Goal: Obtain resource: Download file/media

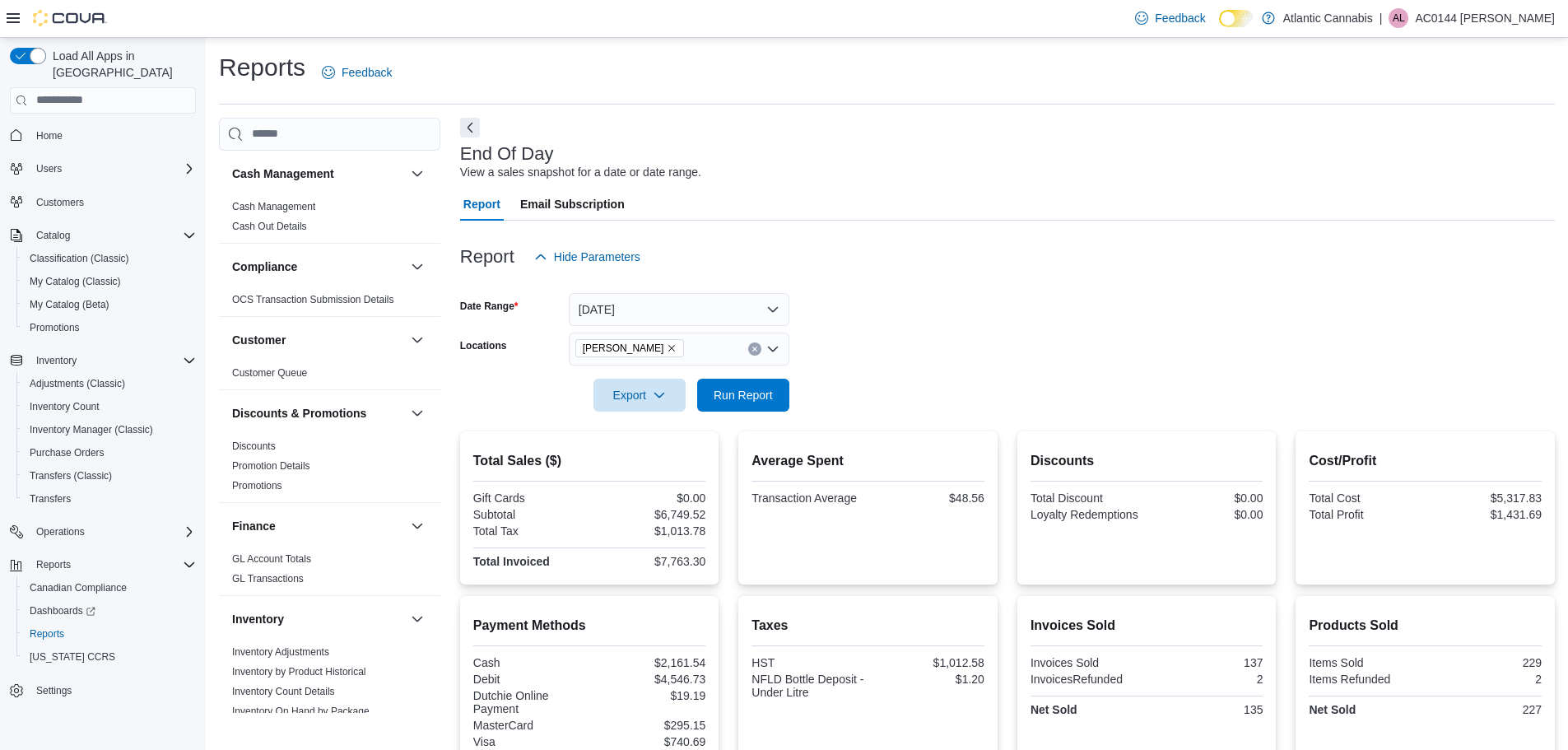
scroll to position [945, 0]
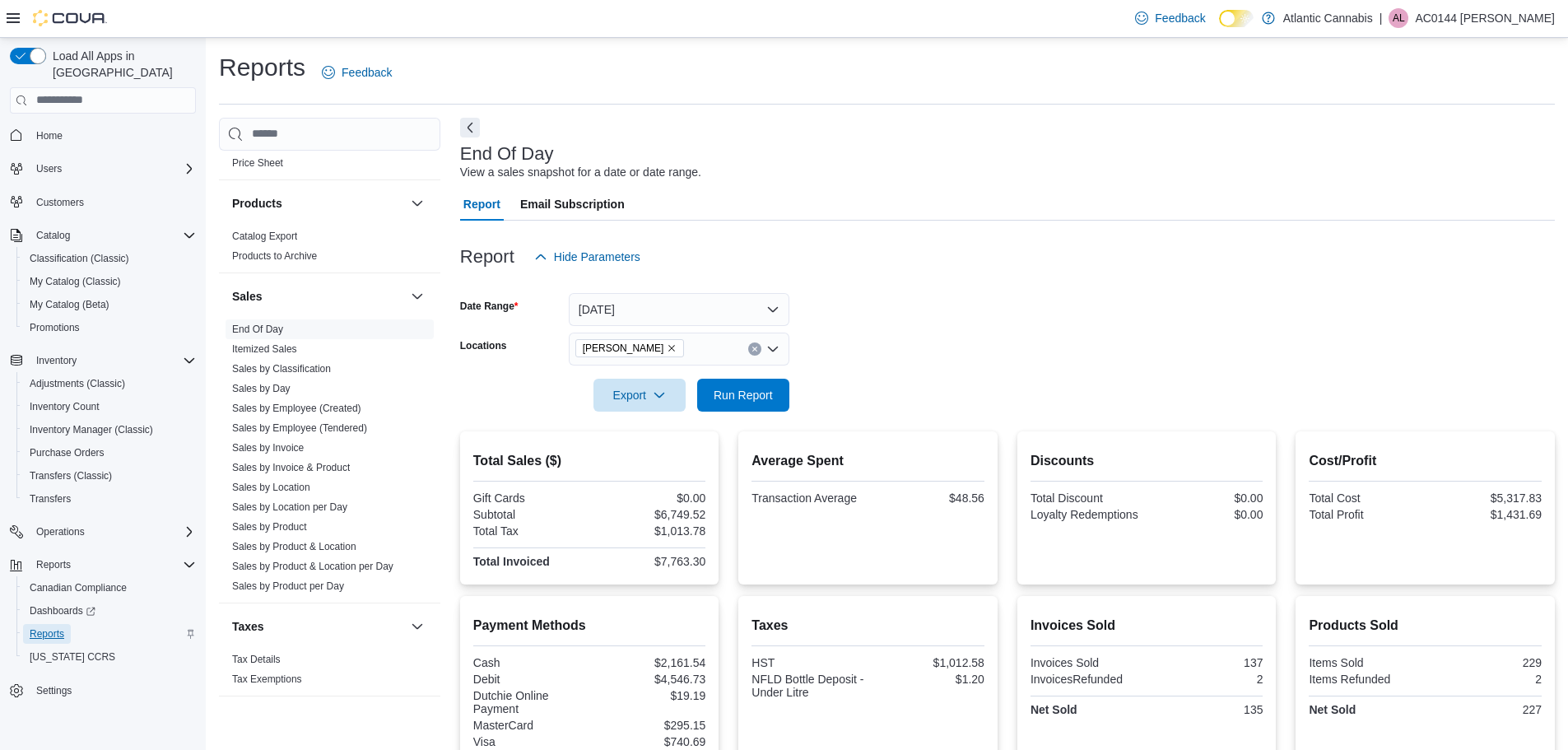
click at [50, 627] on span "Reports" at bounding box center [46, 633] width 34 height 13
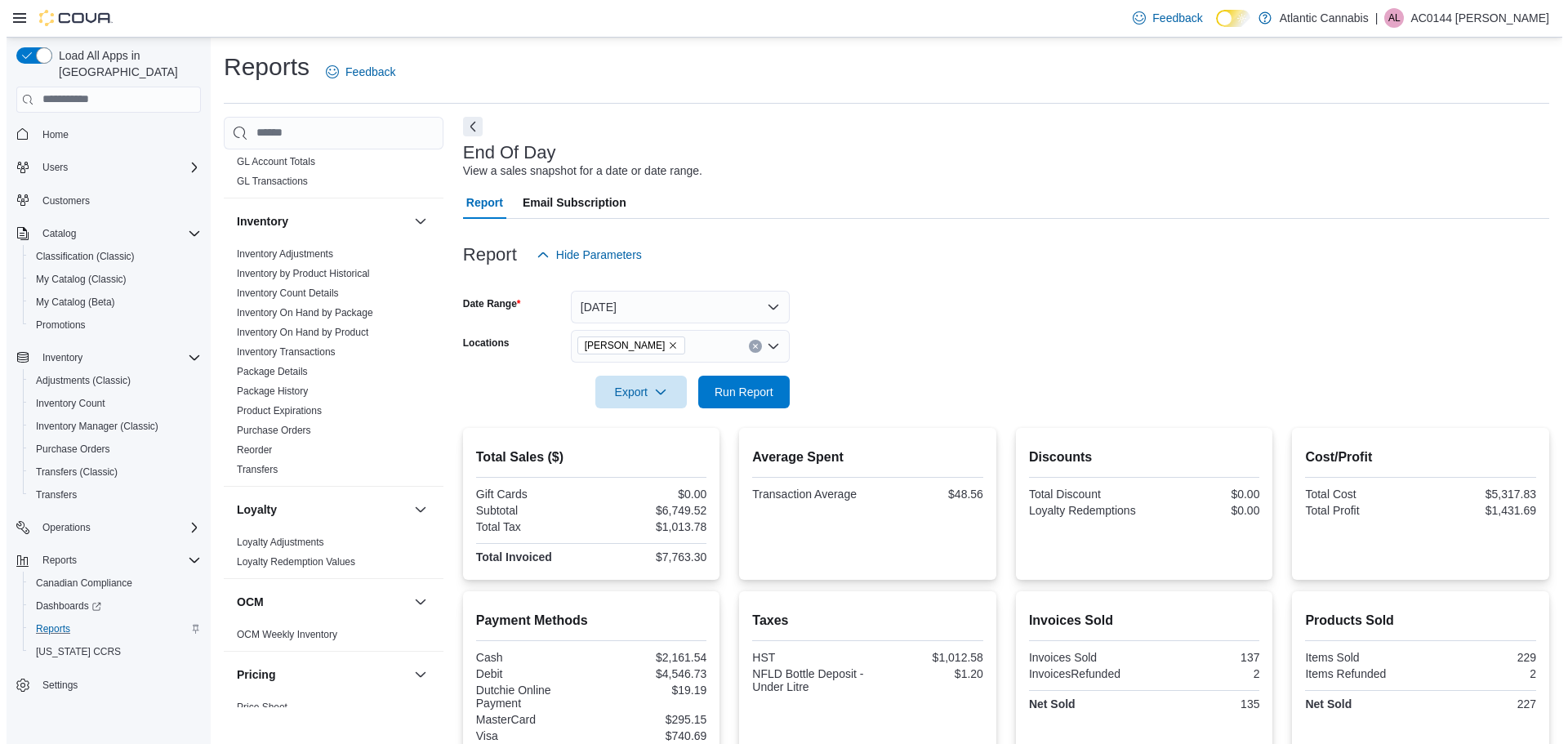
scroll to position [365, 0]
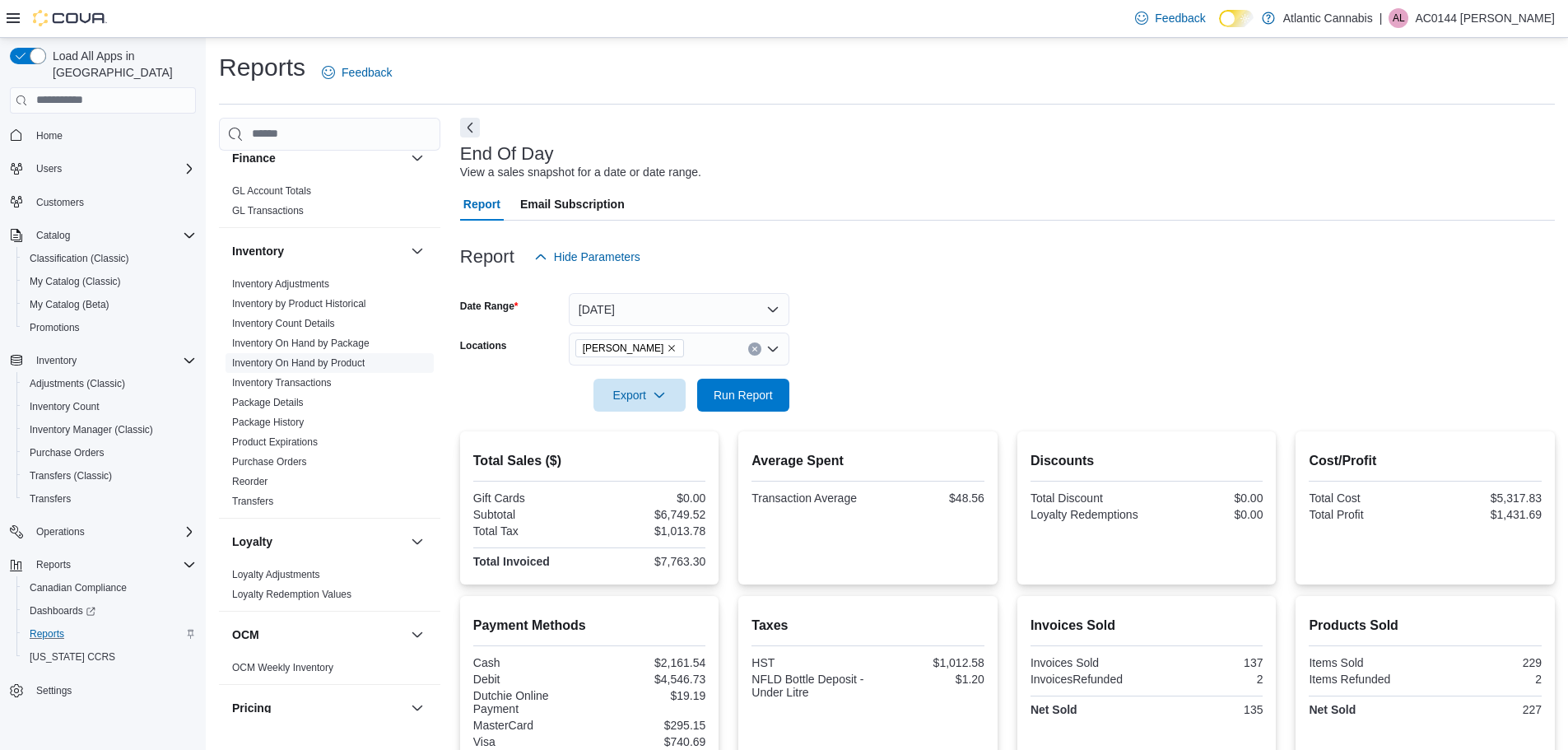
click at [306, 364] on link "Inventory On Hand by Product" at bounding box center [299, 363] width 133 height 12
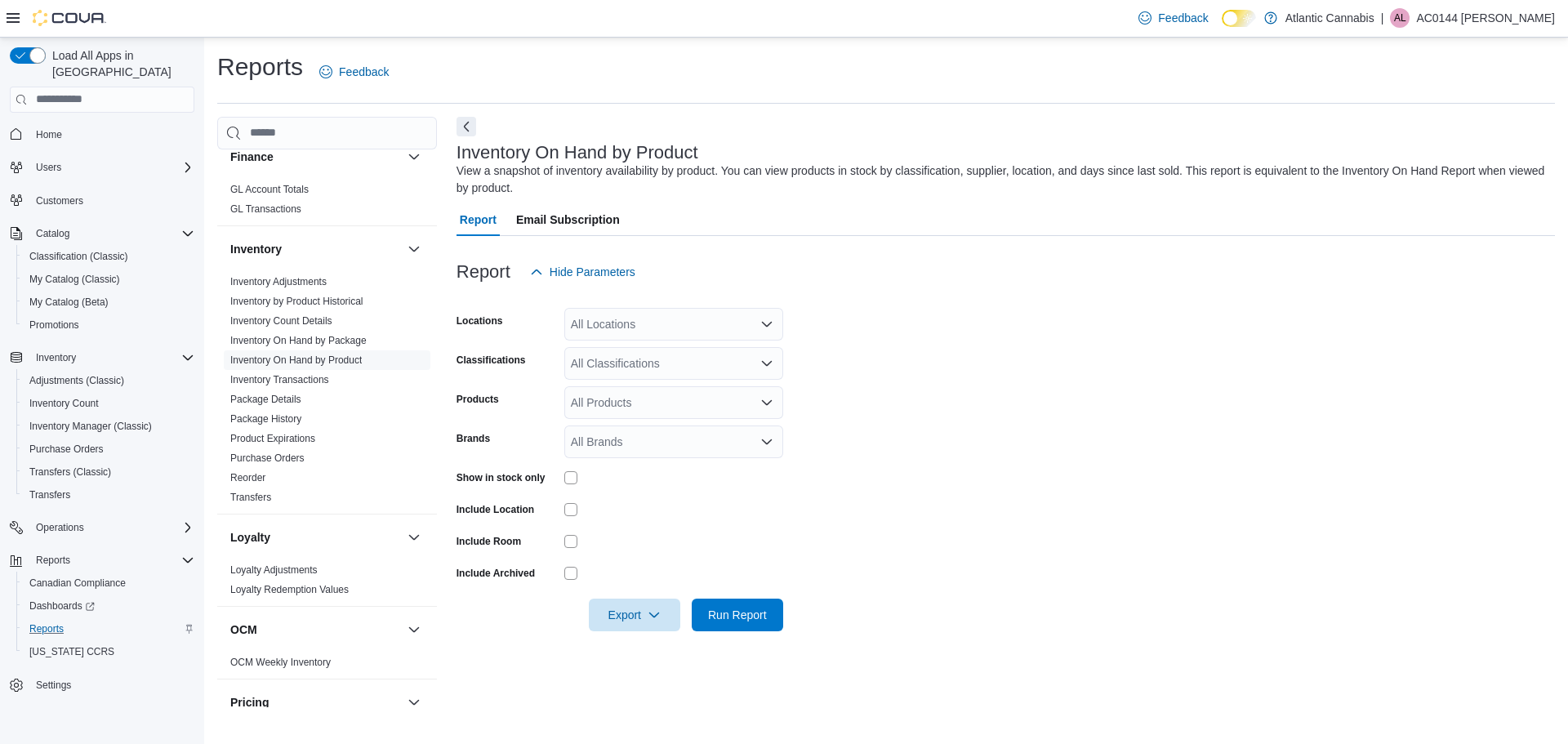
click at [651, 323] on div "All Locations" at bounding box center [674, 325] width 219 height 33
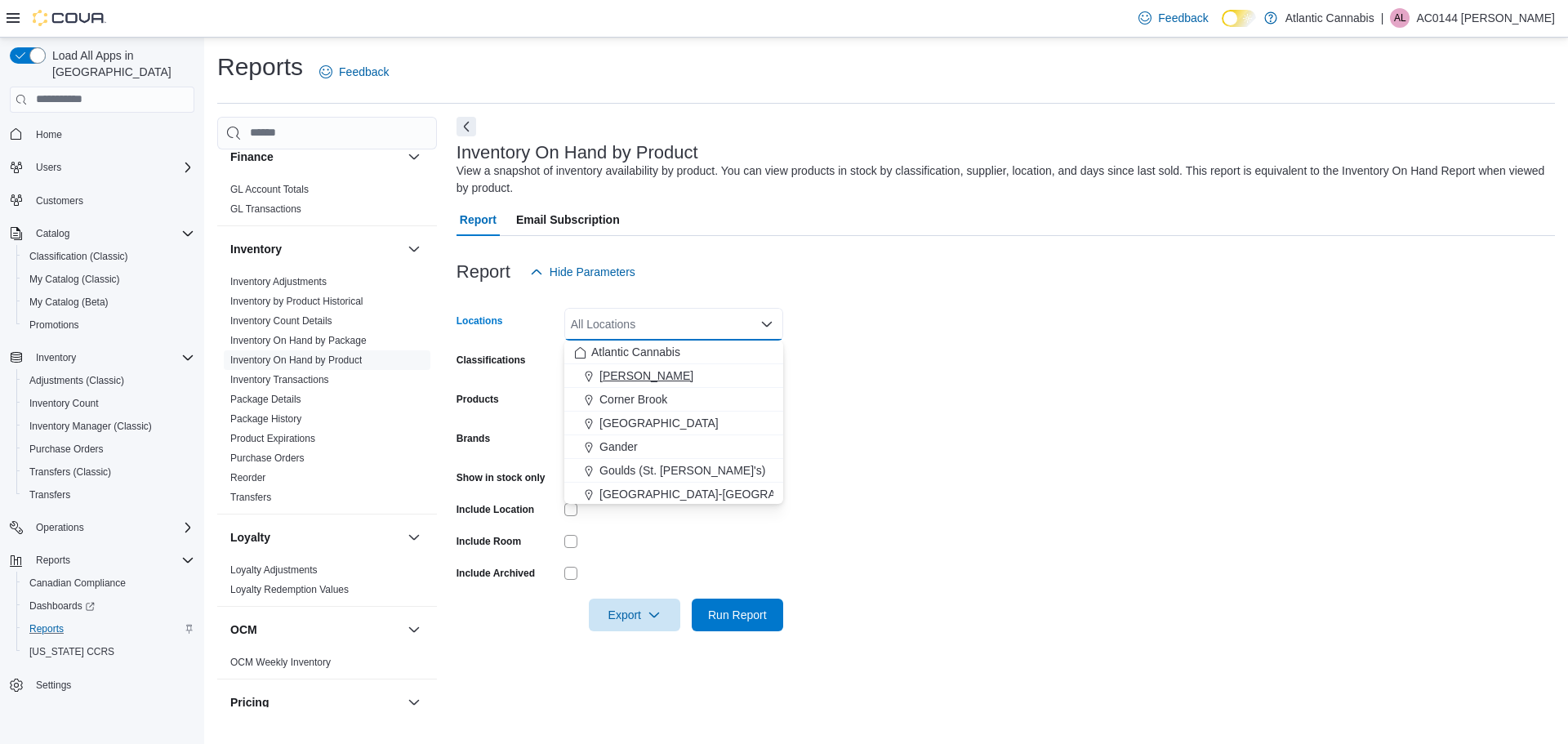
click at [687, 384] on button "[PERSON_NAME]" at bounding box center [674, 376] width 219 height 23
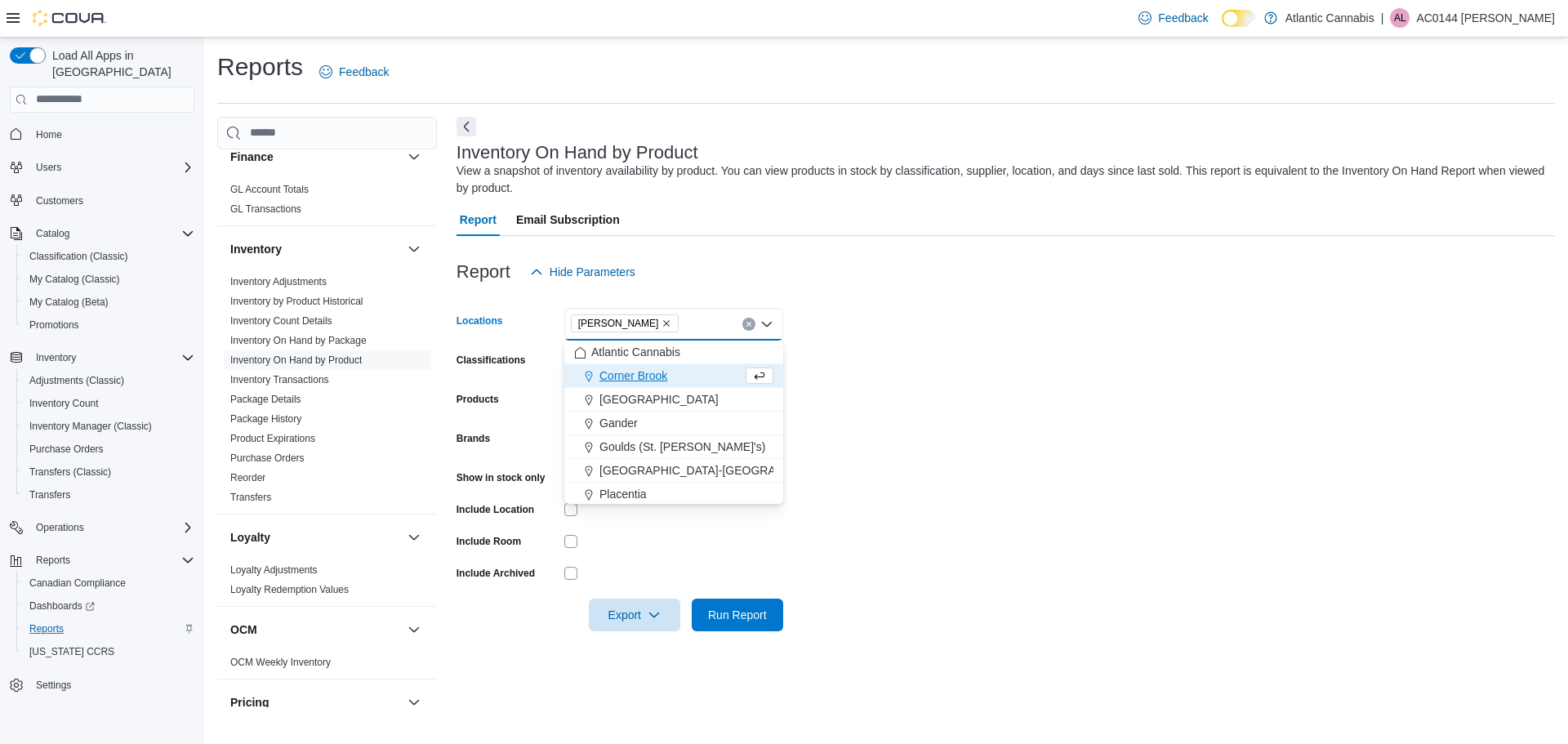
click at [915, 371] on form "Locations Bay [PERSON_NAME] Combo box. Selected. [GEOGRAPHIC_DATA][PERSON_NAME]…" at bounding box center [1005, 459] width 1098 height 343
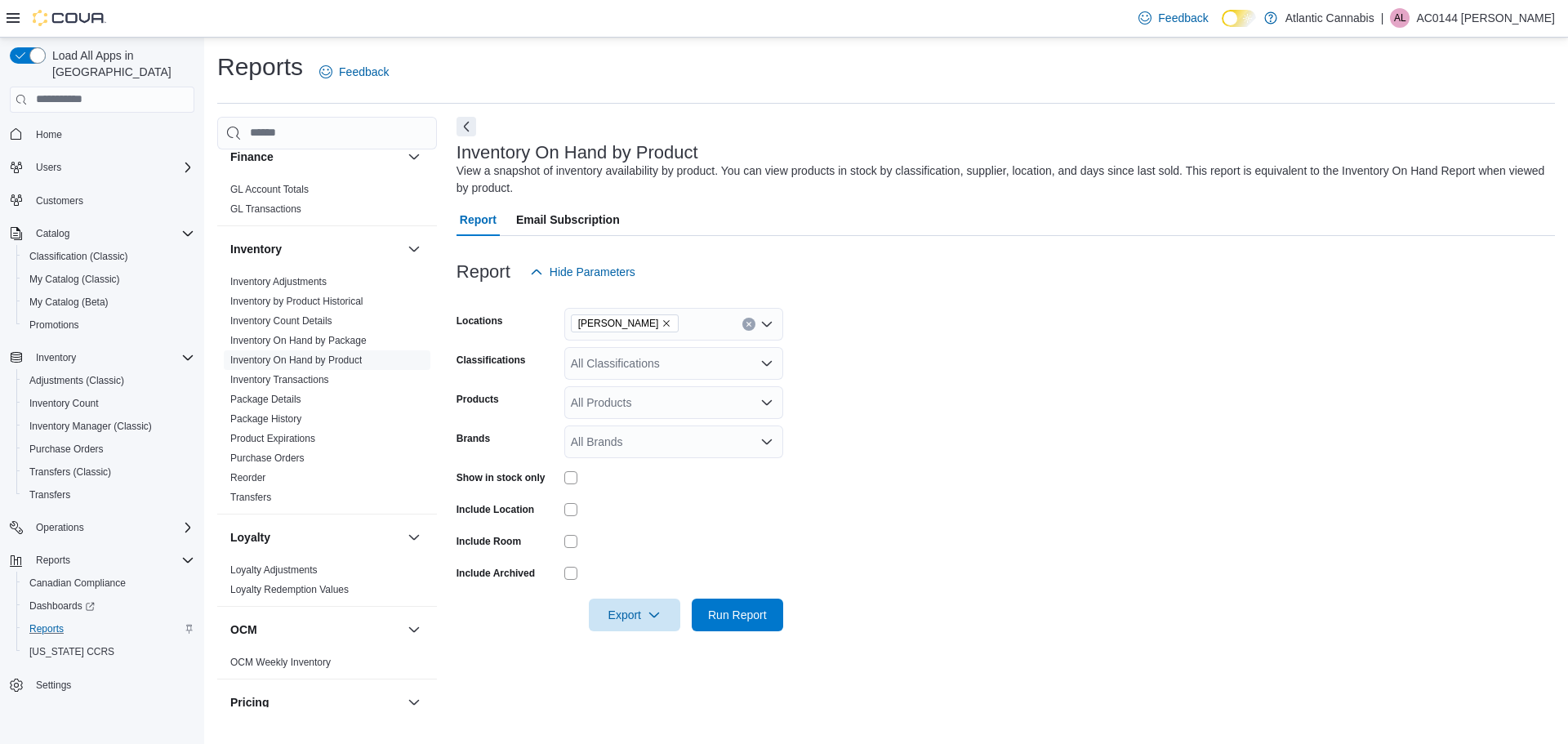
click at [663, 357] on div "All Classifications" at bounding box center [674, 363] width 219 height 33
click at [644, 391] on span "Beverage" at bounding box center [632, 395] width 49 height 16
drag, startPoint x: 998, startPoint y: 384, endPoint x: 965, endPoint y: 388, distance: 33.2
click at [990, 386] on form "Locations Bay [PERSON_NAME] Classifications Beverage Products All Products Bran…" at bounding box center [1005, 459] width 1098 height 343
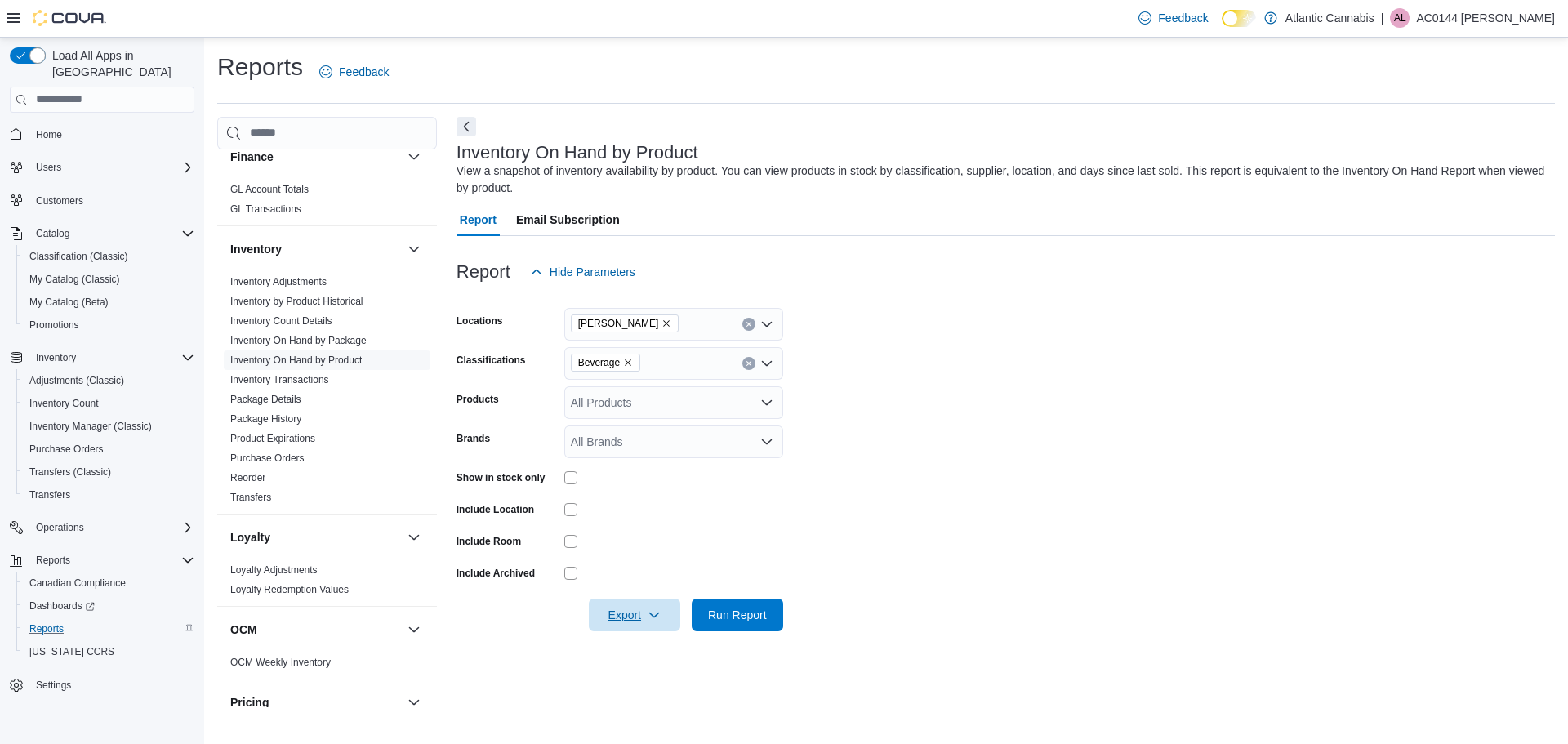
click at [634, 630] on span "Export" at bounding box center [635, 615] width 72 height 33
click at [651, 517] on span "Export to Excel" at bounding box center [637, 516] width 74 height 13
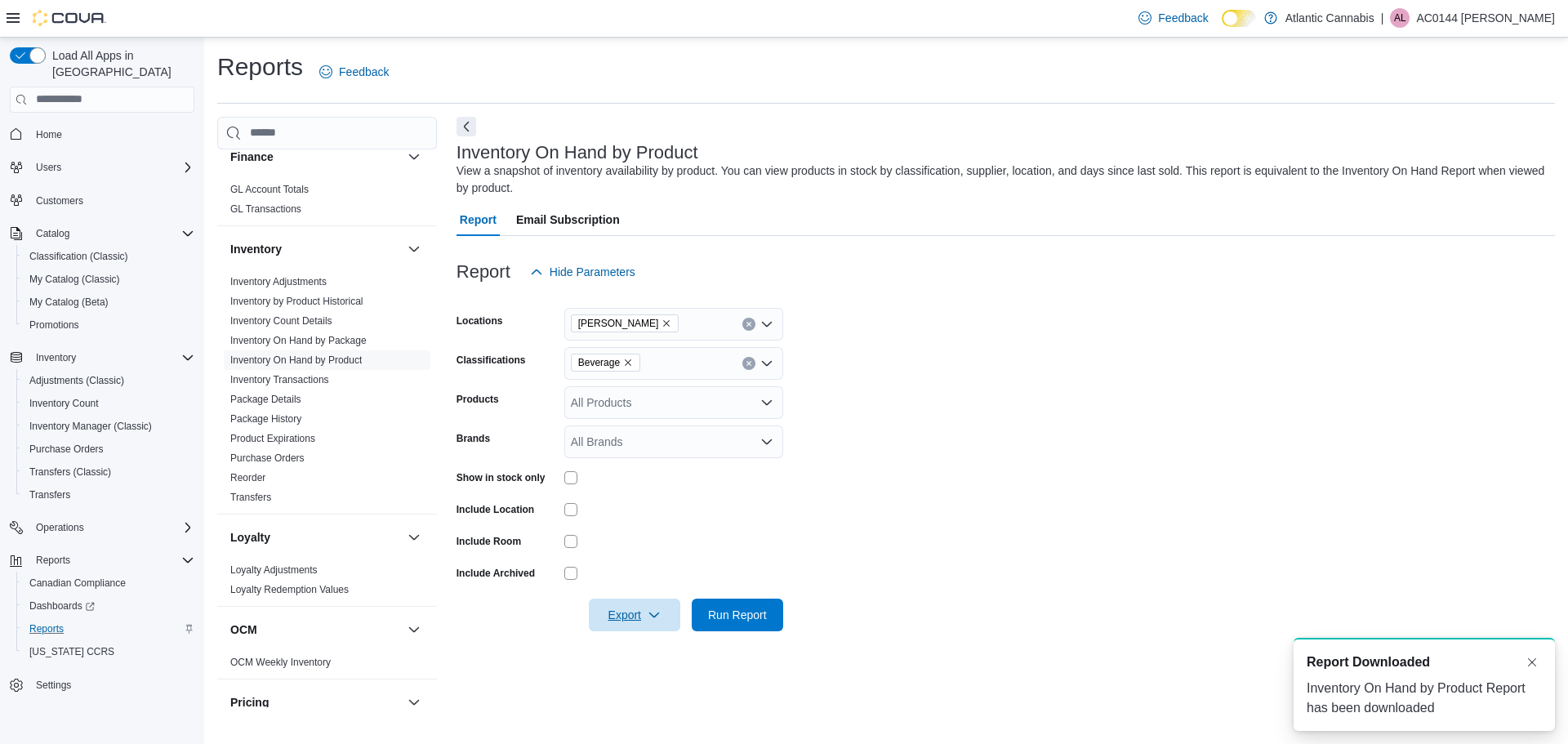
scroll to position [0, 0]
